Goal: Book appointment/travel/reservation

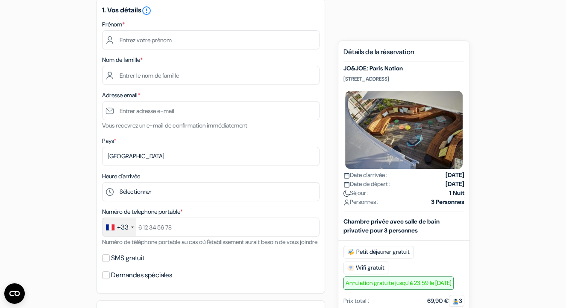
scroll to position [128, 0]
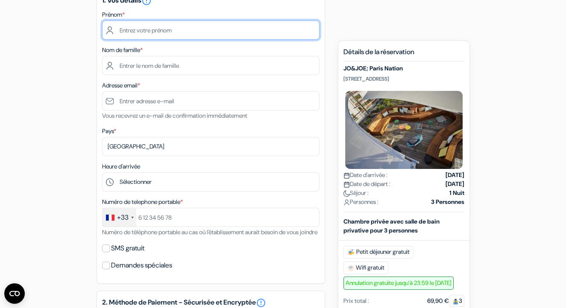
click at [158, 30] on input "text" at bounding box center [210, 30] width 217 height 19
type input "kyu"
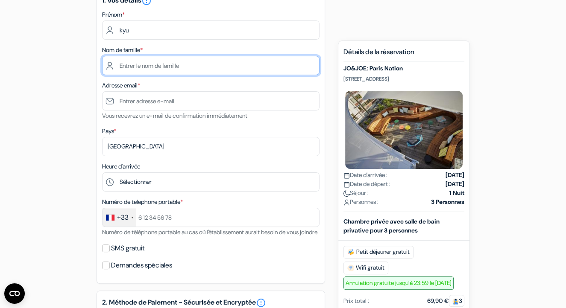
click at [156, 60] on input "text" at bounding box center [210, 65] width 217 height 19
type input "kyhkyu"
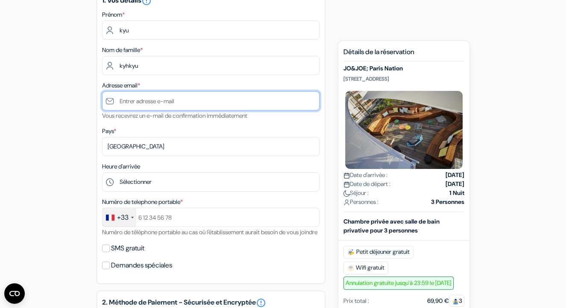
click at [144, 100] on input "text" at bounding box center [210, 100] width 217 height 19
paste input "[EMAIL_ADDRESS][DOMAIN_NAME]"
type input "[EMAIL_ADDRESS][DOMAIN_NAME]"
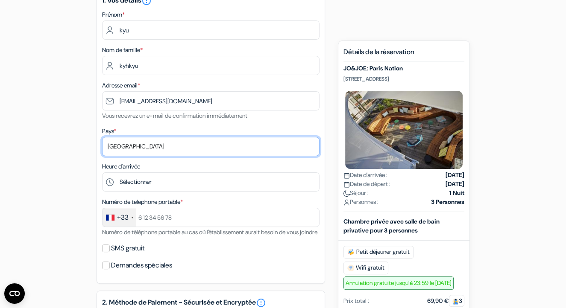
click at [144, 144] on select "Selectionner le pays Abkhazie [GEOGRAPHIC_DATA] [GEOGRAPHIC_DATA] Du [GEOGRAPHI…" at bounding box center [210, 146] width 217 height 19
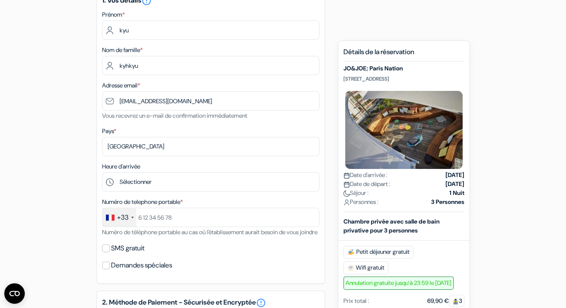
click at [61, 147] on div "add_box JO&JOE; Paris Nation [STREET_ADDRESS] JO&JOE; Paris Nation done" at bounding box center [283, 277] width 487 height 655
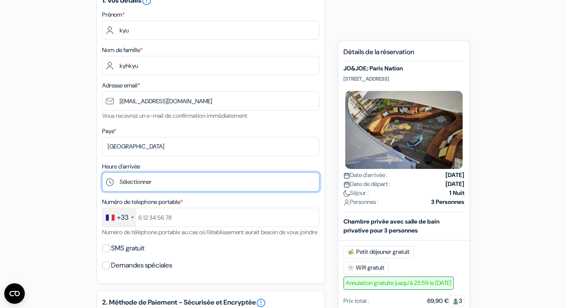
click at [140, 182] on select "Sélectionner 1:00 2:00 3:00 4:00 5:00 6:00 7:00 8:00 9:00 10:00 11:00 12:00 13:…" at bounding box center [210, 182] width 217 height 19
select select "20"
click at [102, 173] on select "Sélectionner 1:00 2:00 3:00 4:00 5:00 6:00 7:00 8:00 9:00 10:00 11:00 12:00 13:…" at bounding box center [210, 182] width 217 height 19
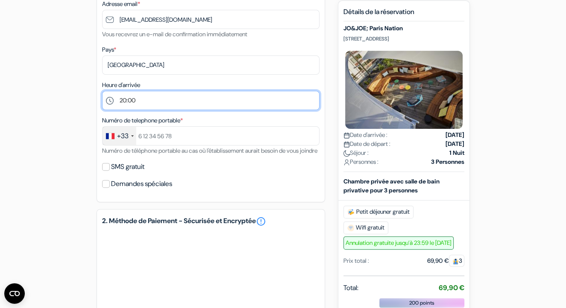
scroll to position [214, 0]
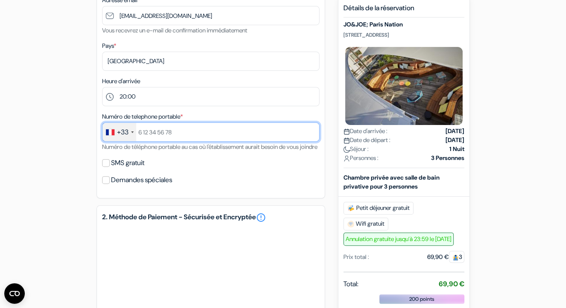
click at [162, 135] on input "text" at bounding box center [210, 132] width 217 height 19
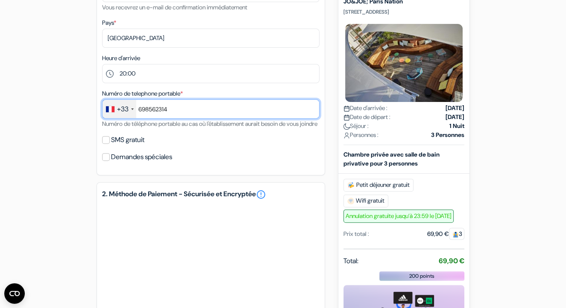
scroll to position [256, 0]
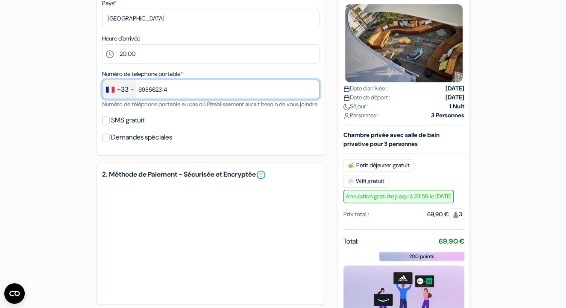
type input "698562314"
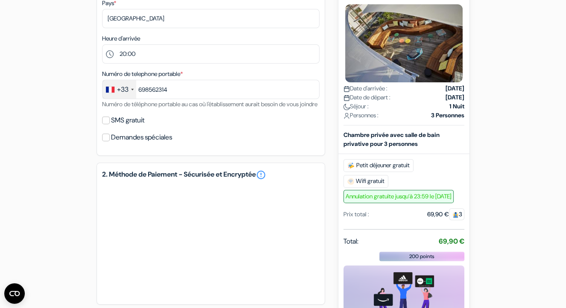
click at [97, 156] on div "1. Vos détails error_outline Prénom * kyu Nom de famille * kyhkyu Adresse email…" at bounding box center [211, 8] width 229 height 296
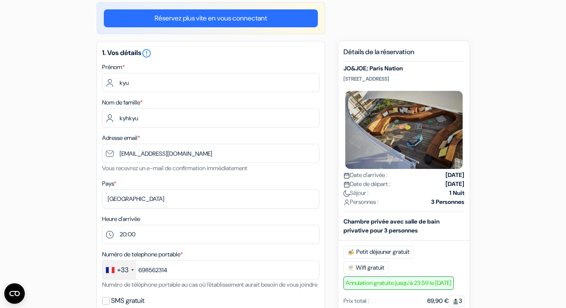
scroll to position [0, 0]
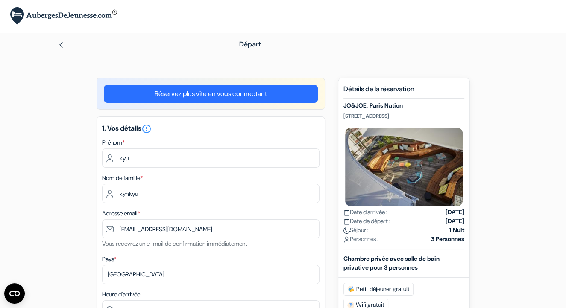
click at [391, 180] on img at bounding box center [403, 167] width 121 height 82
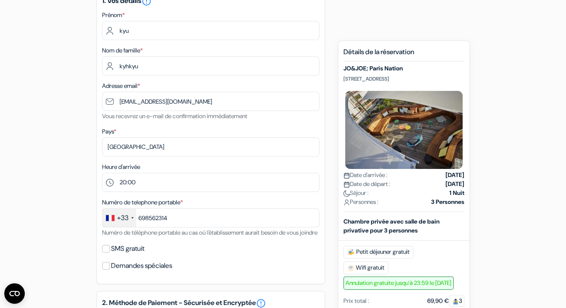
scroll to position [128, 0]
click at [389, 254] on span "Petit déjeuner gratuit" at bounding box center [378, 252] width 70 height 13
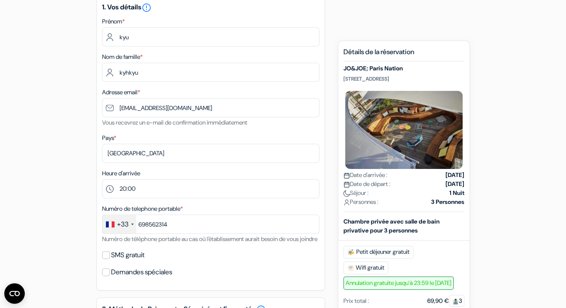
scroll to position [0, 0]
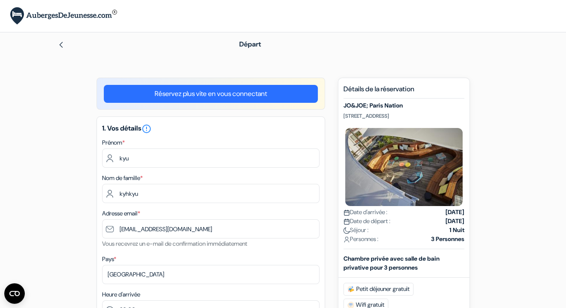
click at [62, 44] on img at bounding box center [61, 44] width 7 height 7
click at [60, 44] on img at bounding box center [61, 44] width 7 height 7
